Goal: Task Accomplishment & Management: Manage account settings

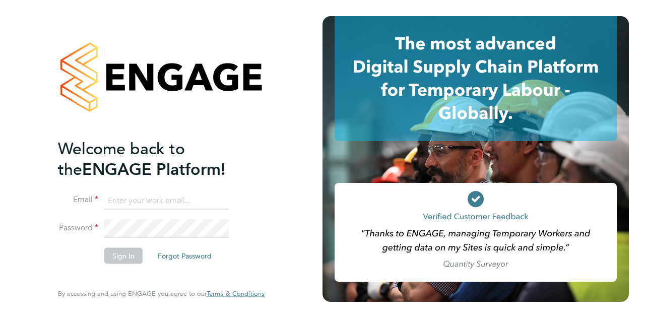
type input "[EMAIL_ADDRESS][DOMAIN_NAME]"
click at [138, 255] on button "Sign In" at bounding box center [123, 255] width 38 height 16
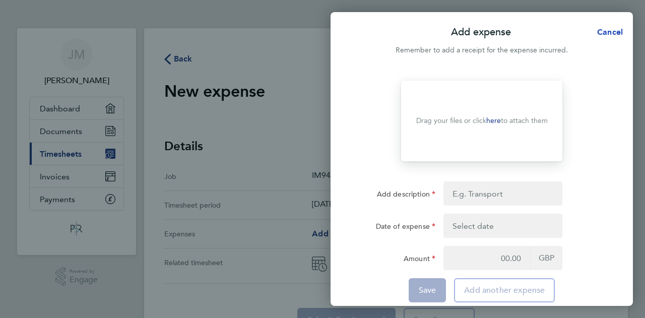
click at [616, 34] on span "Cancel" at bounding box center [608, 32] width 29 height 10
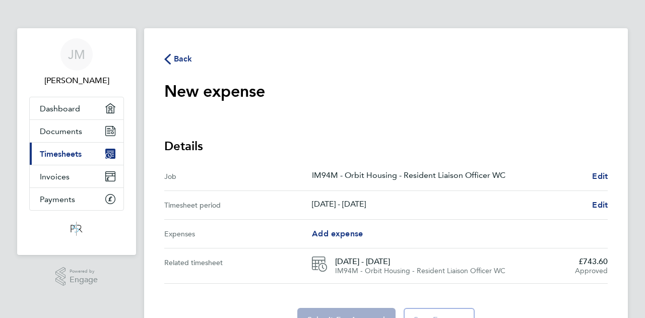
click at [166, 59] on icon "button" at bounding box center [167, 59] width 7 height 11
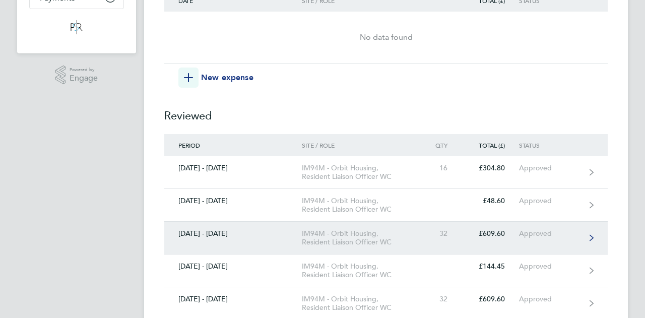
scroll to position [252, 0]
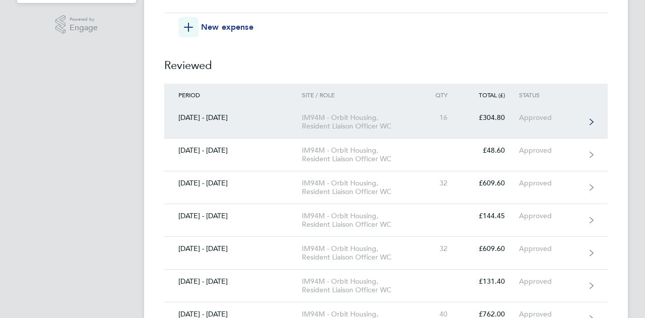
click at [232, 118] on div "[DATE] - [DATE]" at bounding box center [233, 117] width 138 height 9
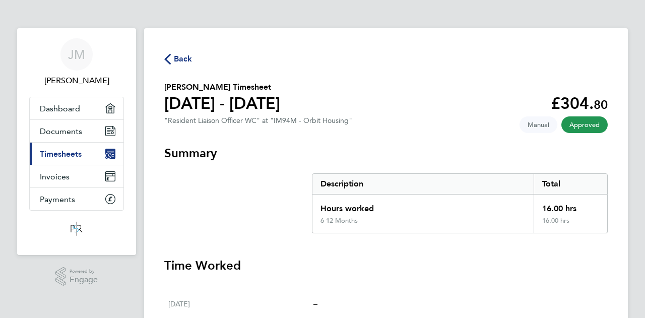
click at [169, 58] on icon "button" at bounding box center [167, 59] width 7 height 11
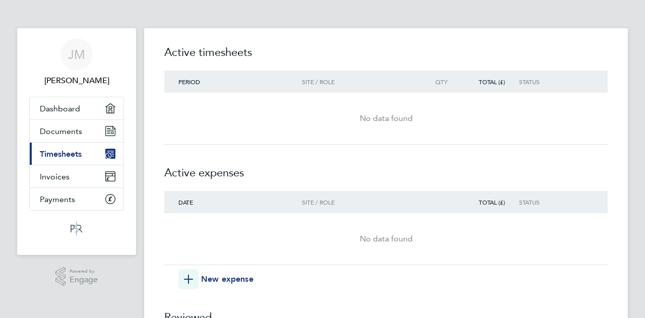
click at [199, 83] on span "Period" at bounding box center [189, 82] width 22 height 8
click at [199, 81] on span "Period" at bounding box center [189, 82] width 22 height 8
